Goal: Check status

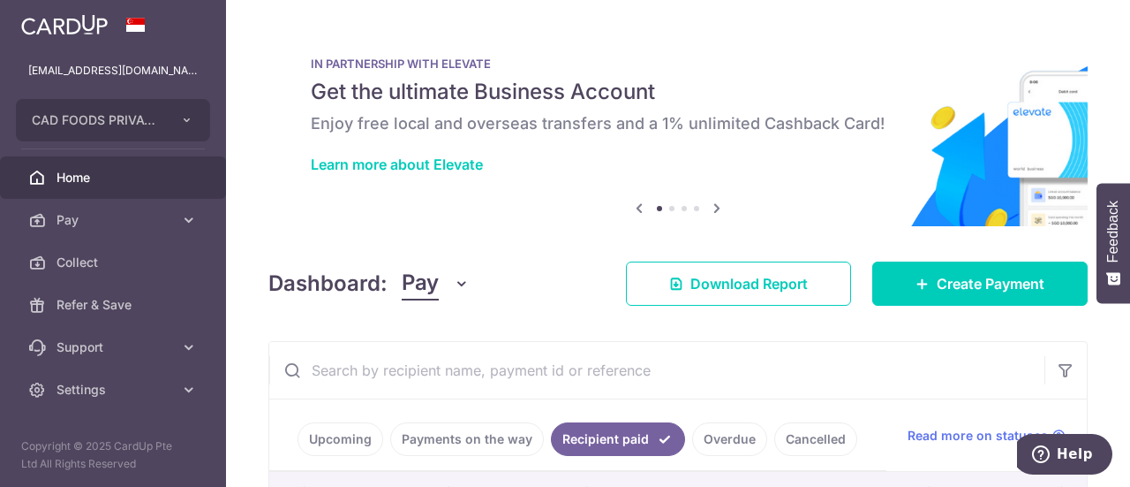
scroll to position [0, 516]
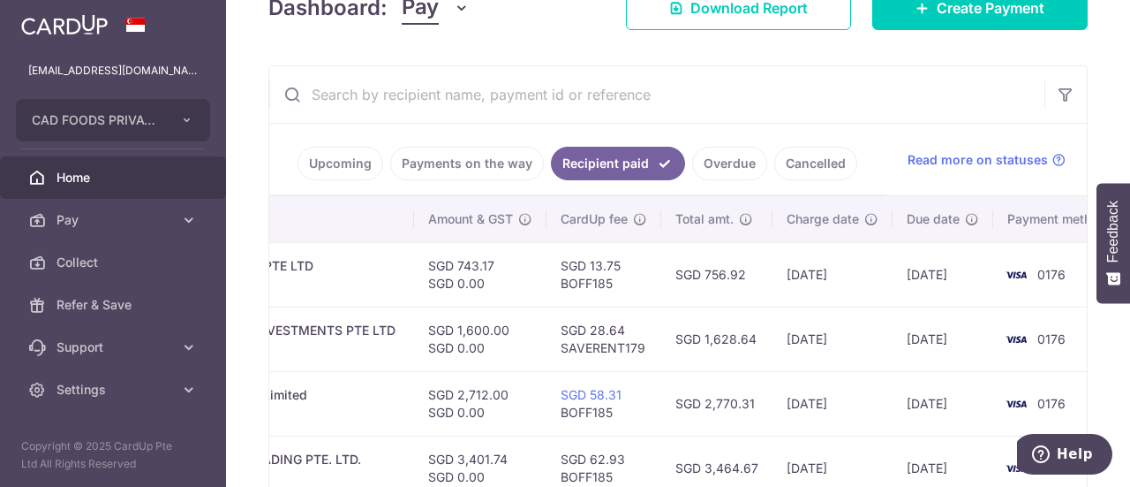
click at [468, 160] on link "Payments on the way" at bounding box center [467, 164] width 154 height 34
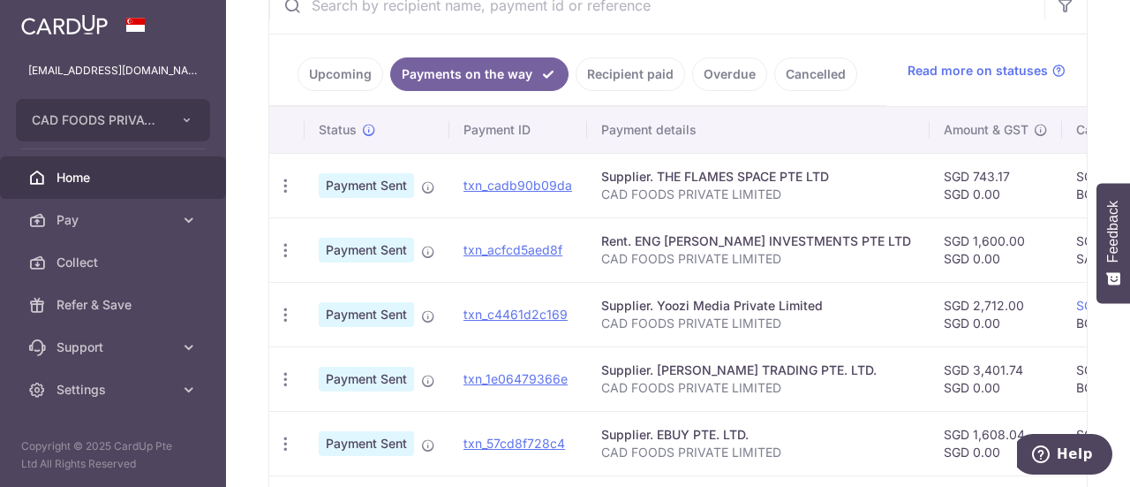
scroll to position [364, 0]
click at [322, 66] on link "Upcoming" at bounding box center [341, 75] width 86 height 34
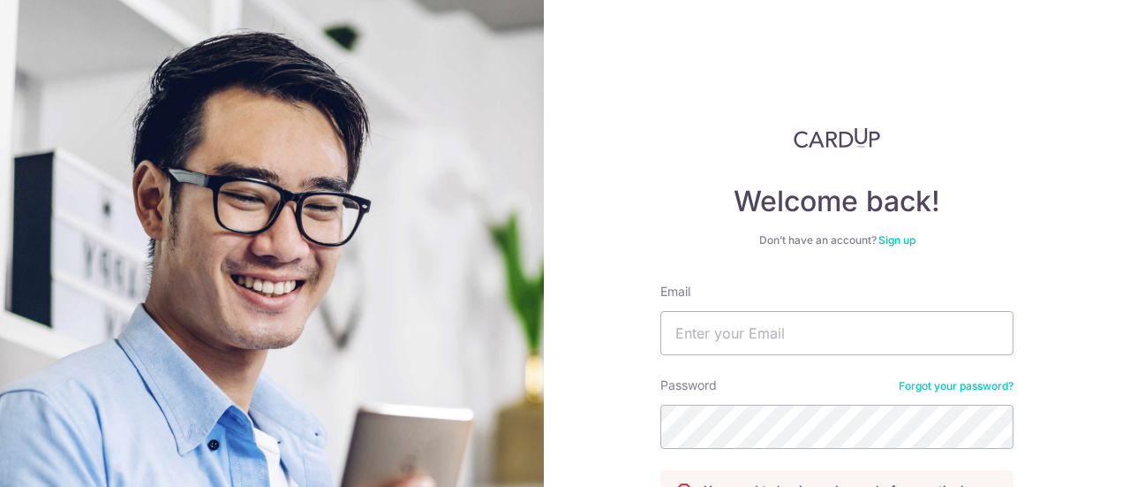
scroll to position [179, 0]
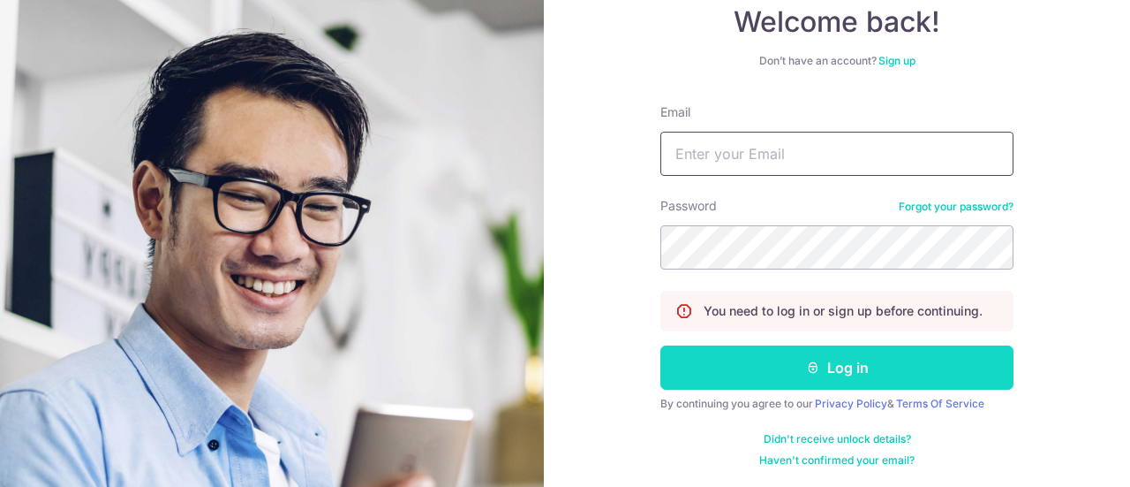
type input "Sgcadfoods@gmail.com"
click at [818, 356] on button "Log in" at bounding box center [836, 367] width 353 height 44
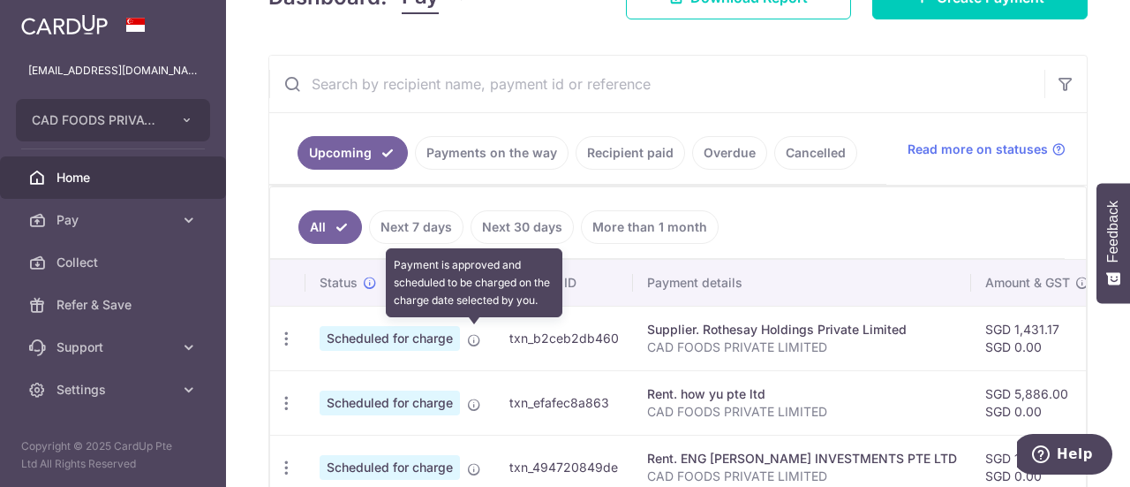
click at [473, 338] on icon at bounding box center [474, 340] width 14 height 14
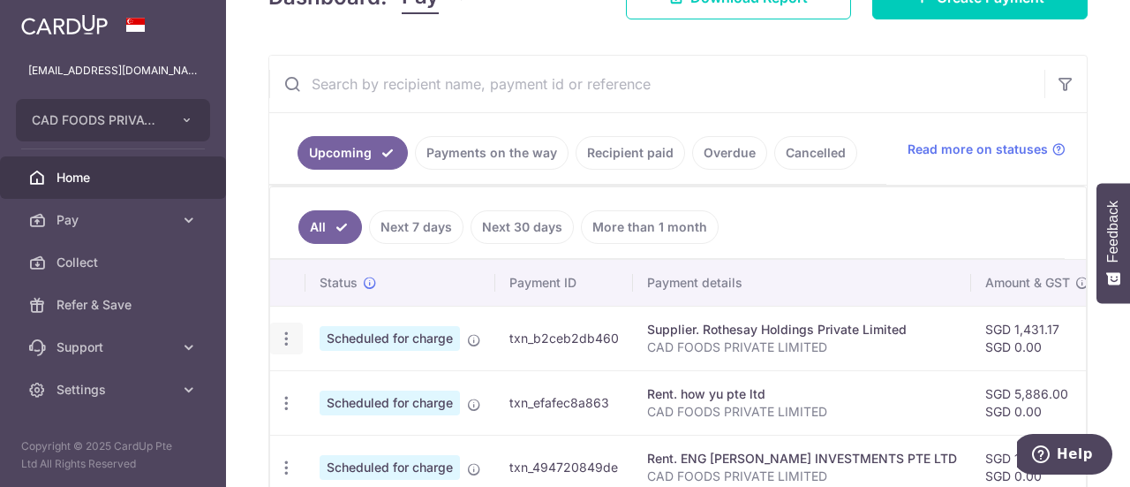
click at [286, 336] on icon "button" at bounding box center [286, 338] width 19 height 19
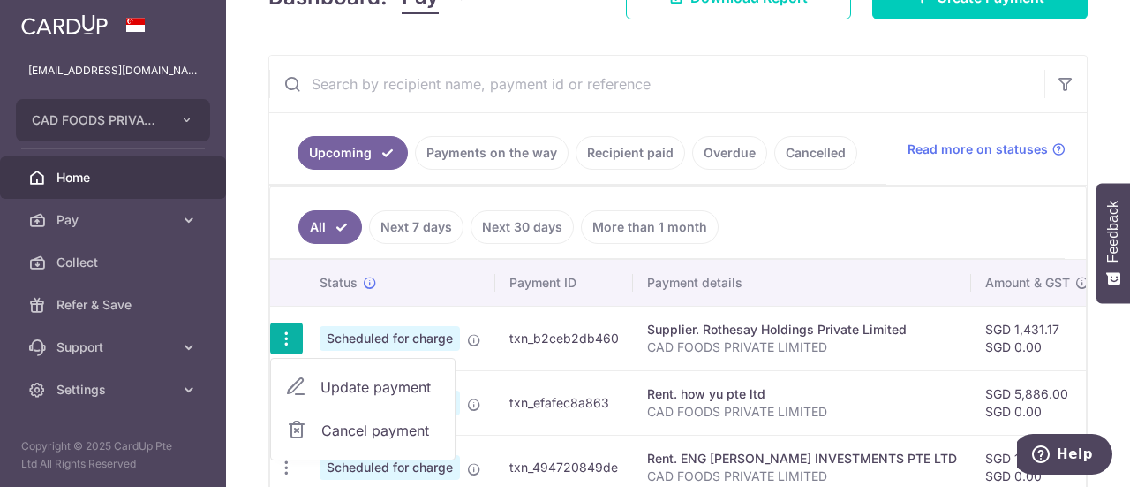
scroll to position [374, 0]
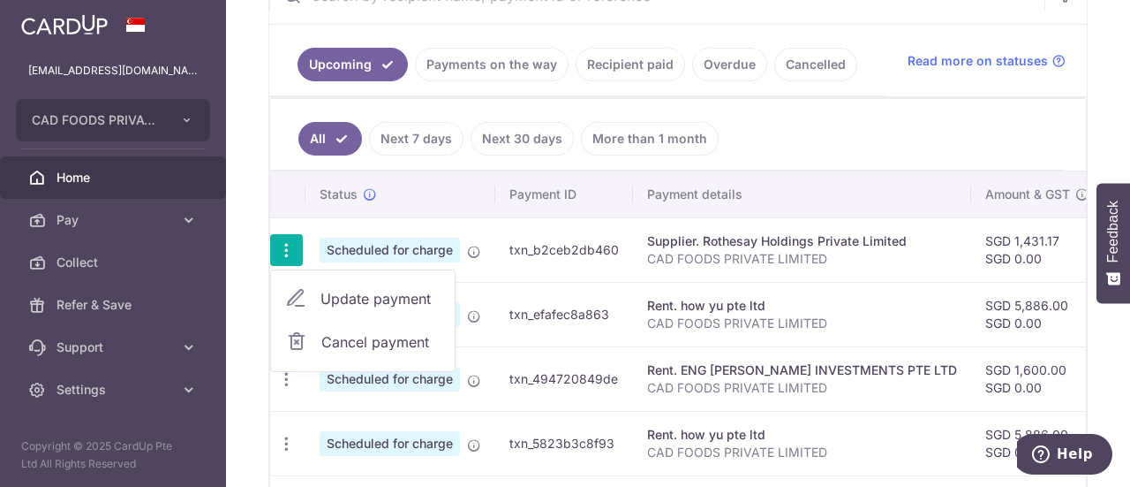
click at [615, 184] on th "Payment ID" at bounding box center [564, 194] width 138 height 46
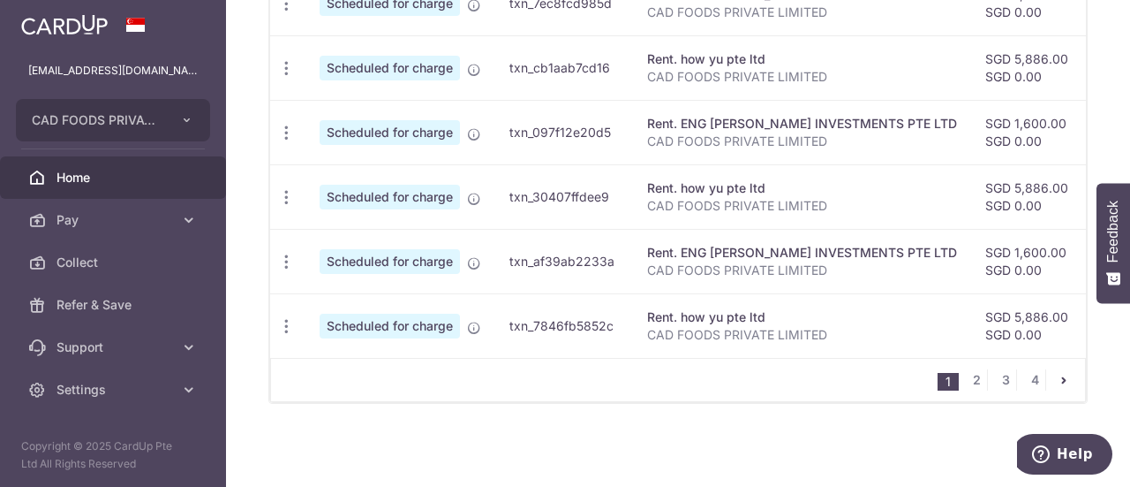
scroll to position [0, 543]
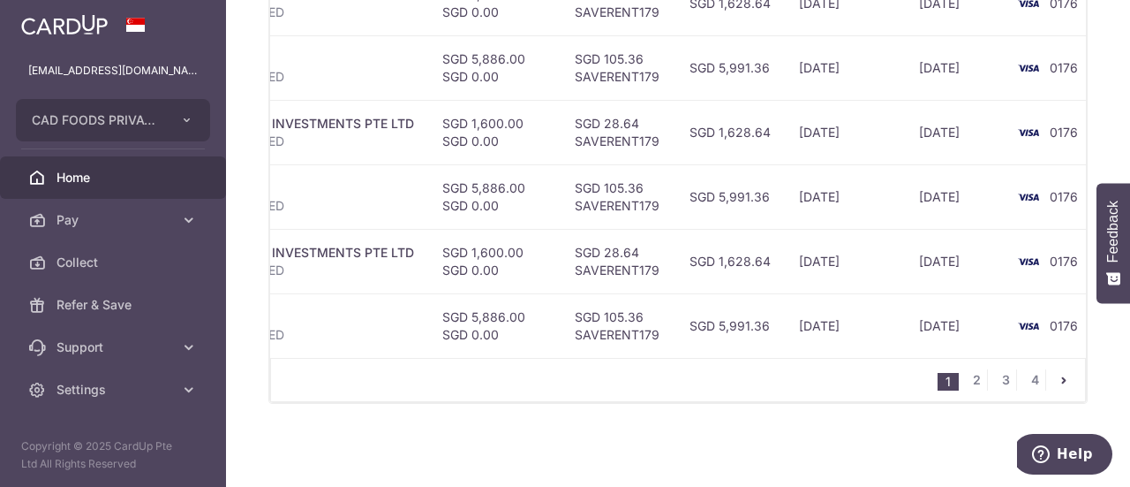
click at [809, 358] on div "1 2 3 4" at bounding box center [678, 380] width 816 height 44
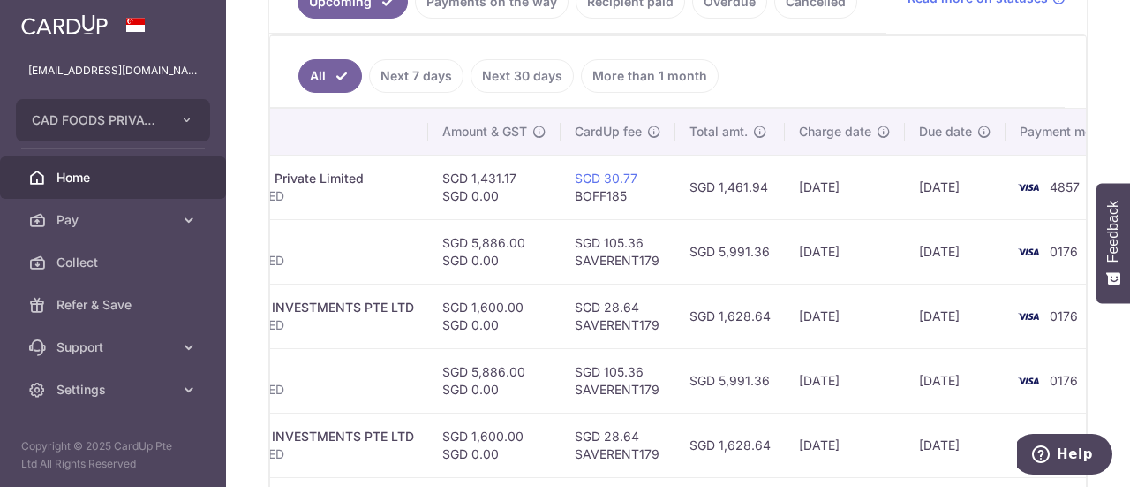
scroll to position [172, 0]
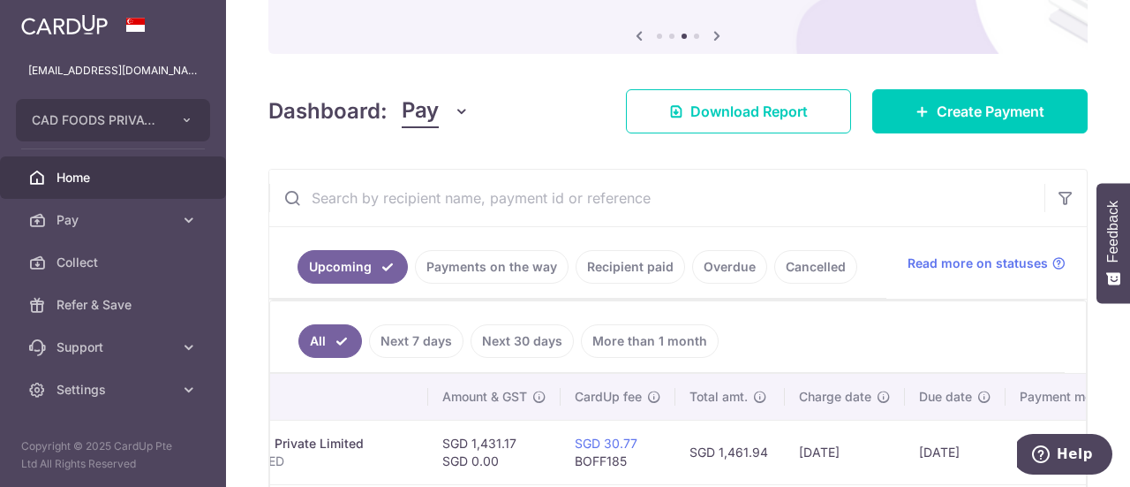
click at [507, 260] on link "Payments on the way" at bounding box center [492, 267] width 154 height 34
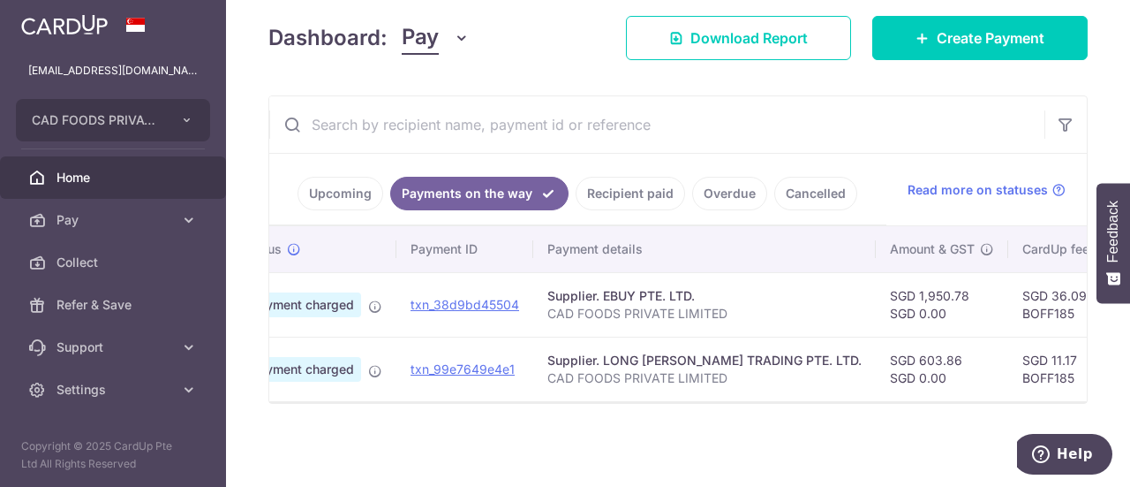
scroll to position [0, 0]
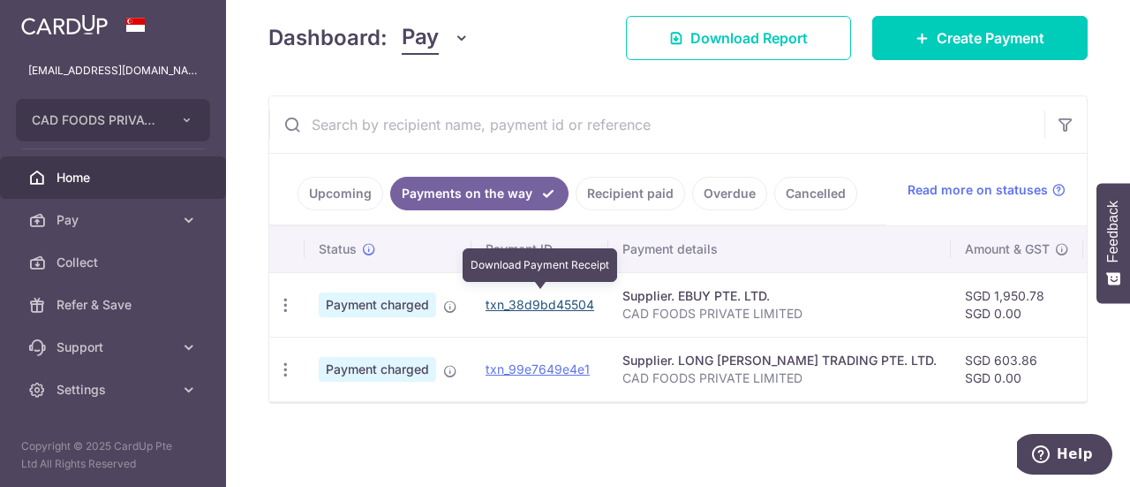
click at [523, 298] on link "txn_38d9bd45504" at bounding box center [540, 304] width 109 height 15
